Goal: Task Accomplishment & Management: Use online tool/utility

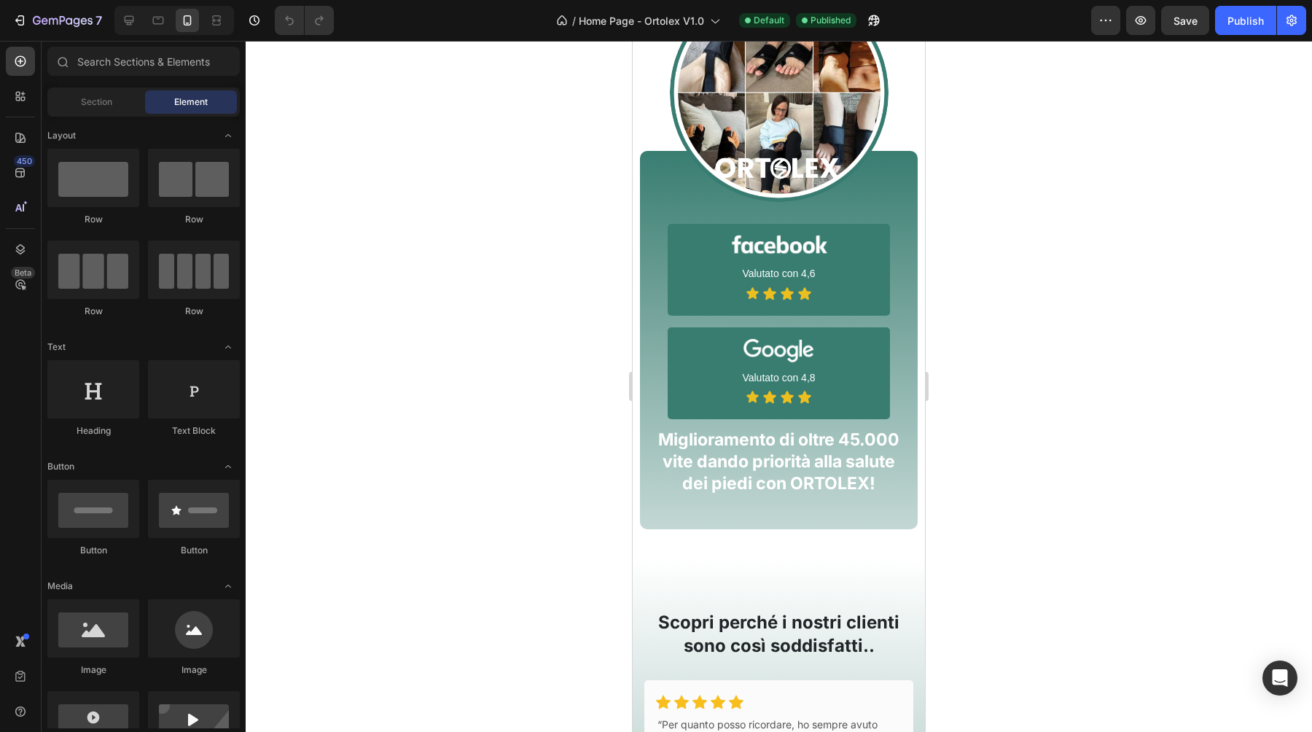
scroll to position [1148, 0]
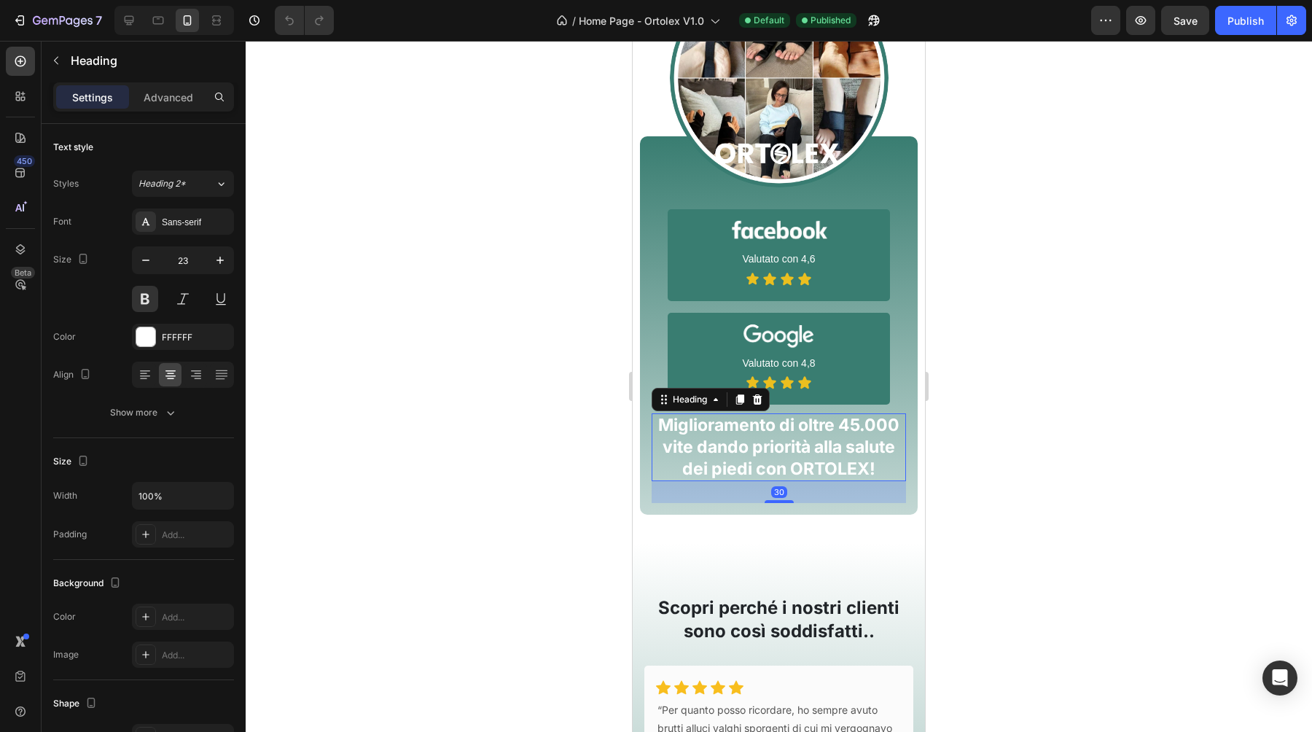
click at [780, 441] on h2 "Miglioramento di oltre 45.000 vite dando priorità alla salute dei piedi con ORT…" at bounding box center [778, 447] width 254 height 68
click at [148, 254] on icon "button" at bounding box center [145, 260] width 15 height 15
type input "22"
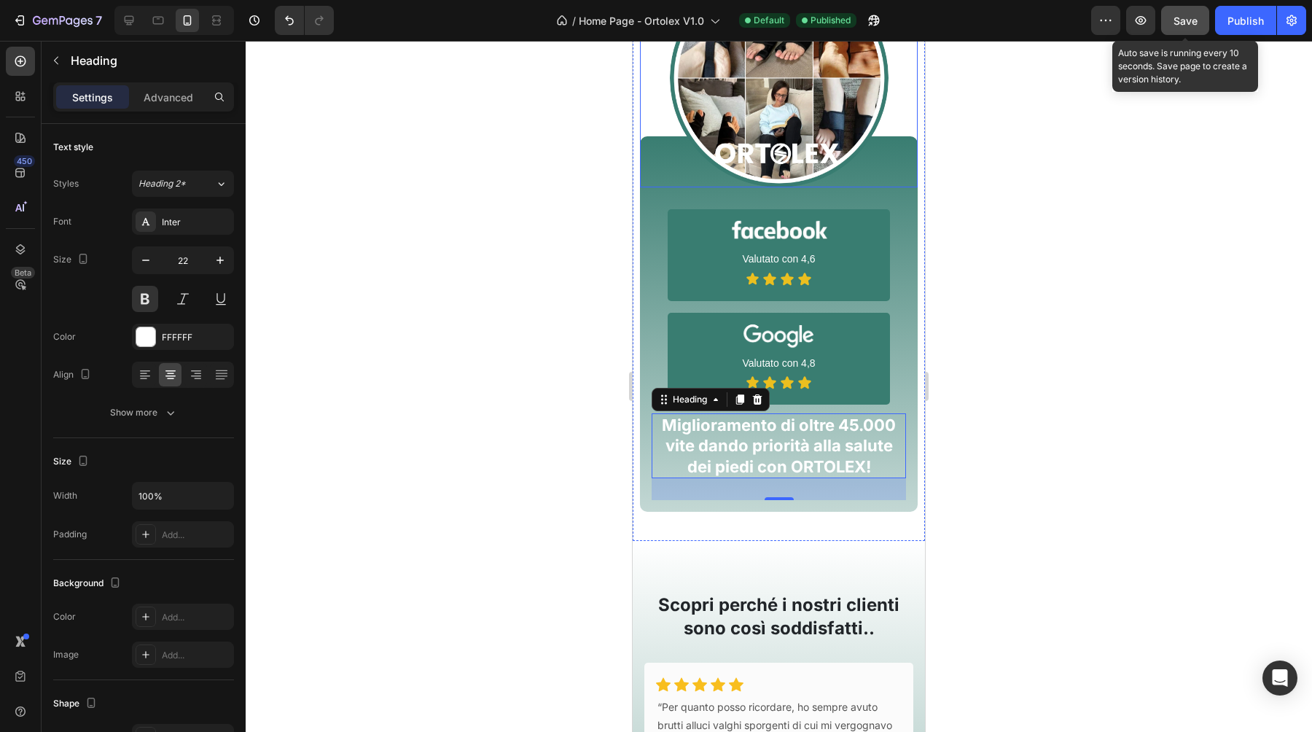
click at [1183, 22] on span "Save" at bounding box center [1185, 21] width 24 height 12
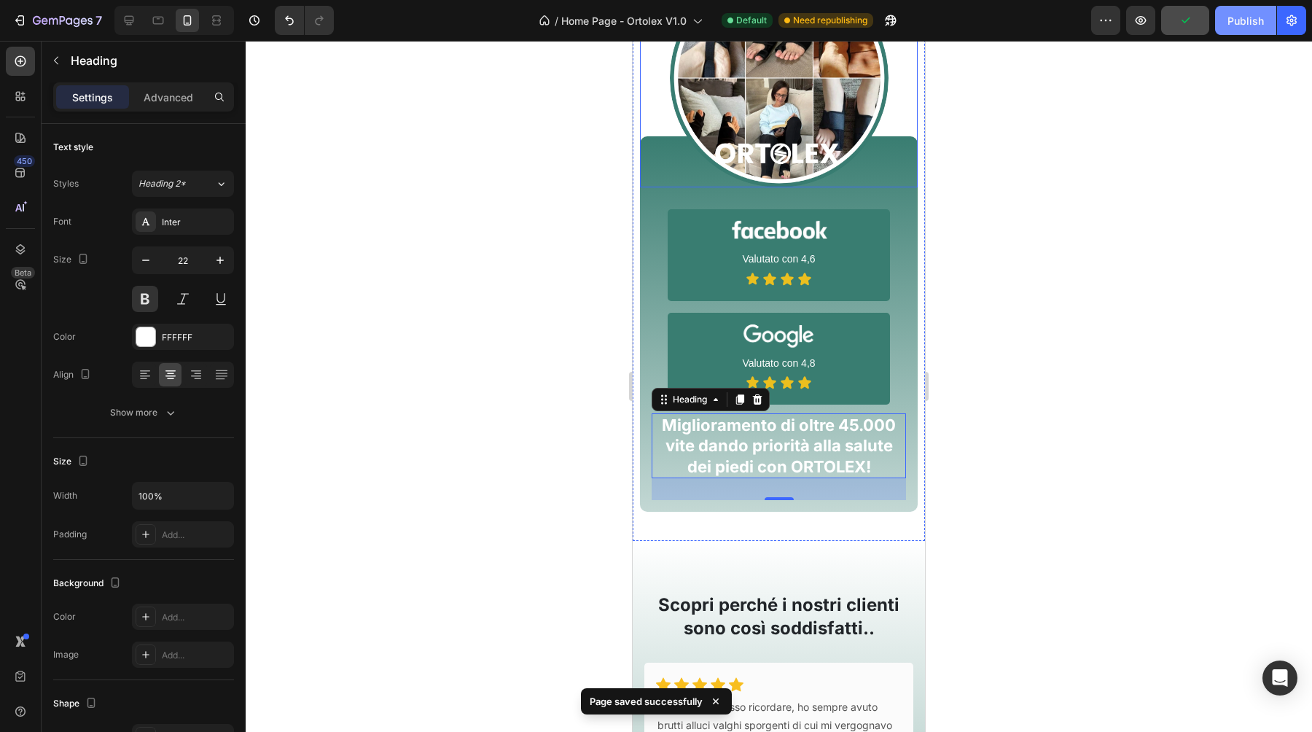
click at [1235, 24] on div "Publish" at bounding box center [1245, 20] width 36 height 15
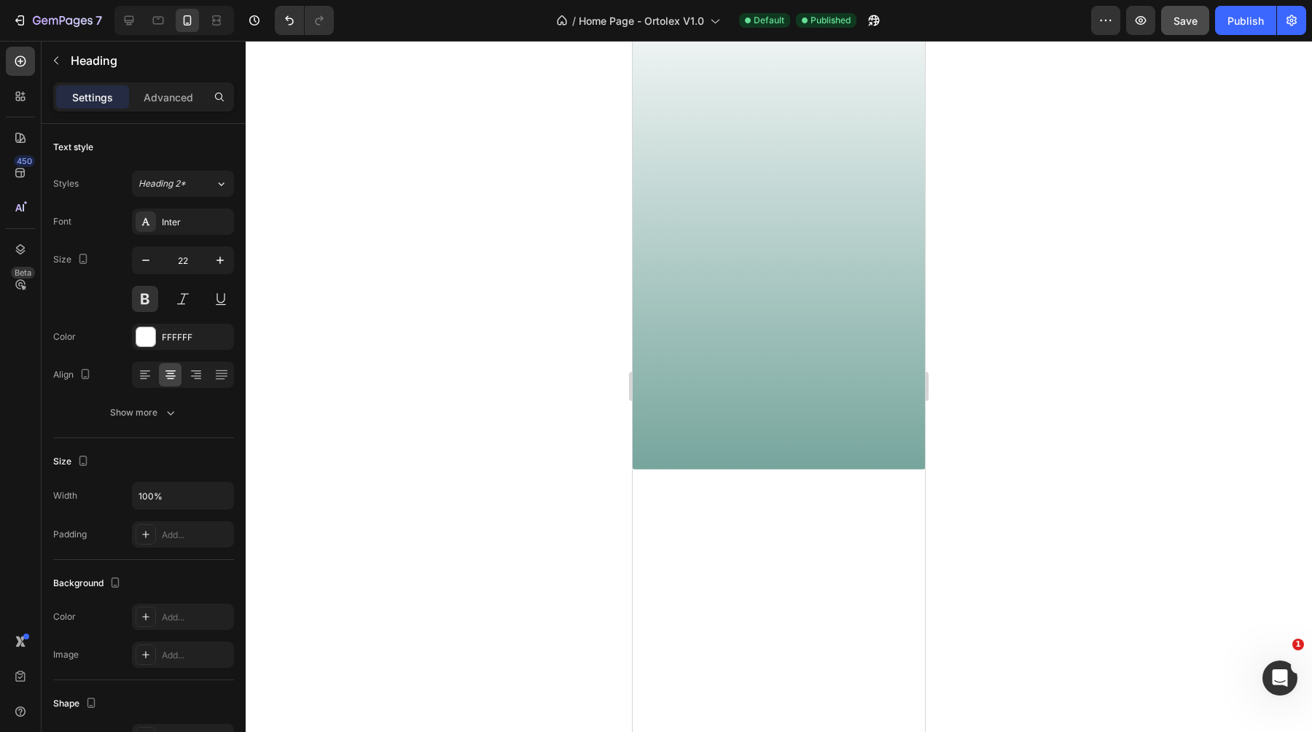
scroll to position [0, 0]
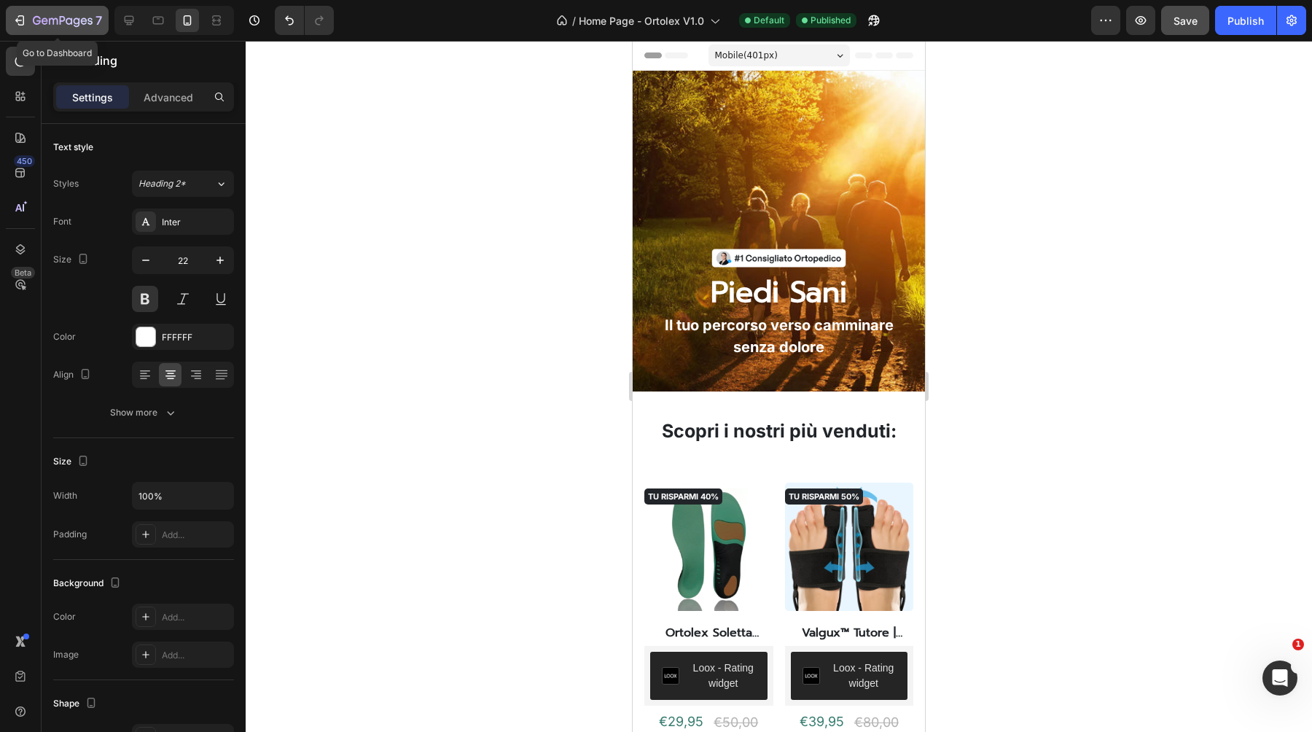
click at [25, 17] on icon "button" at bounding box center [19, 20] width 15 height 15
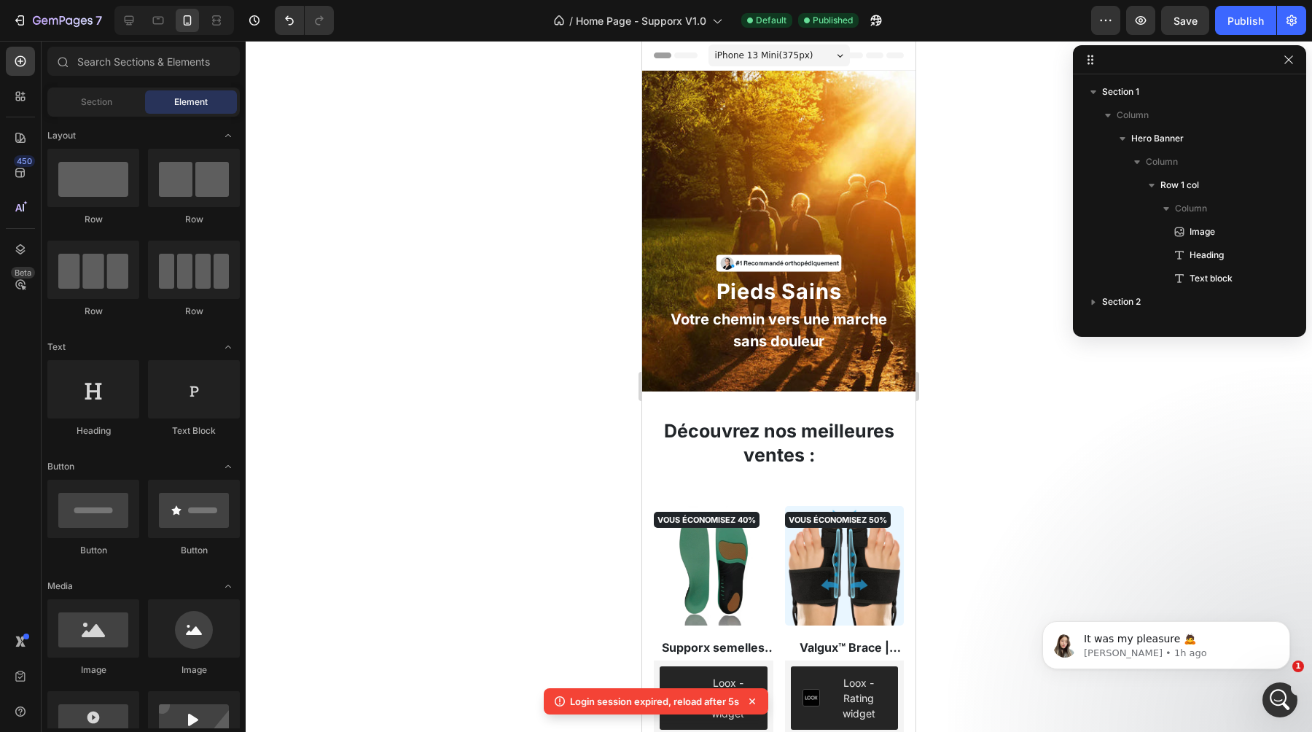
scroll to position [3823, 0]
